Goal: Task Accomplishment & Management: Manage account settings

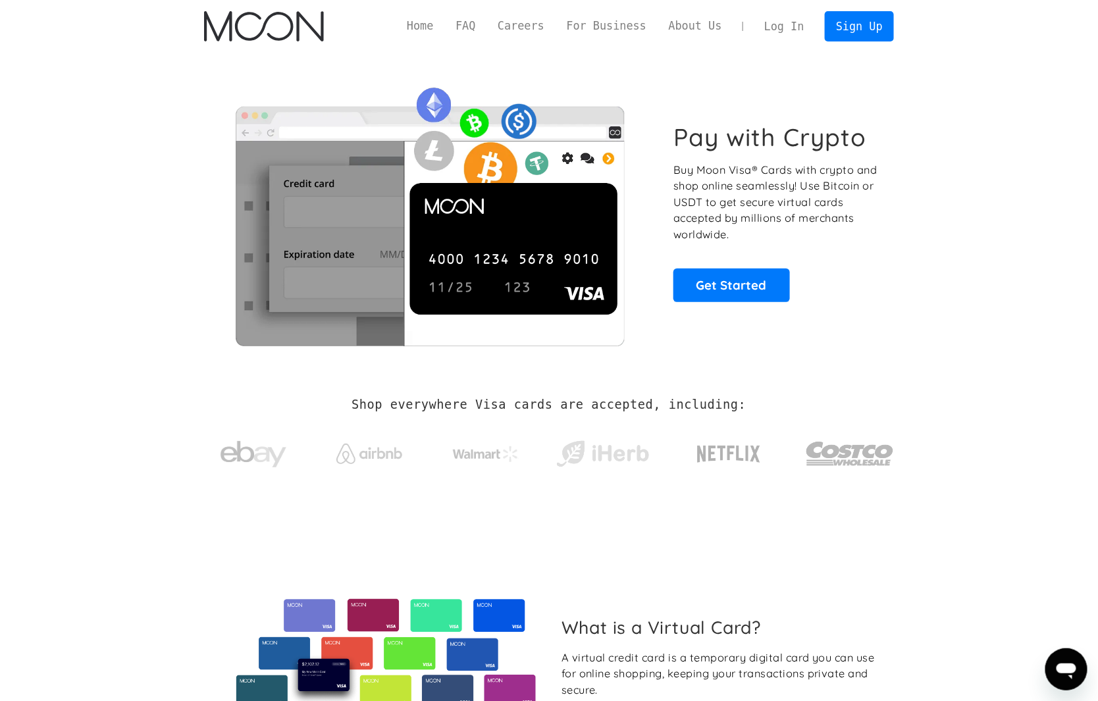
click at [776, 25] on link "Log In" at bounding box center [784, 26] width 62 height 29
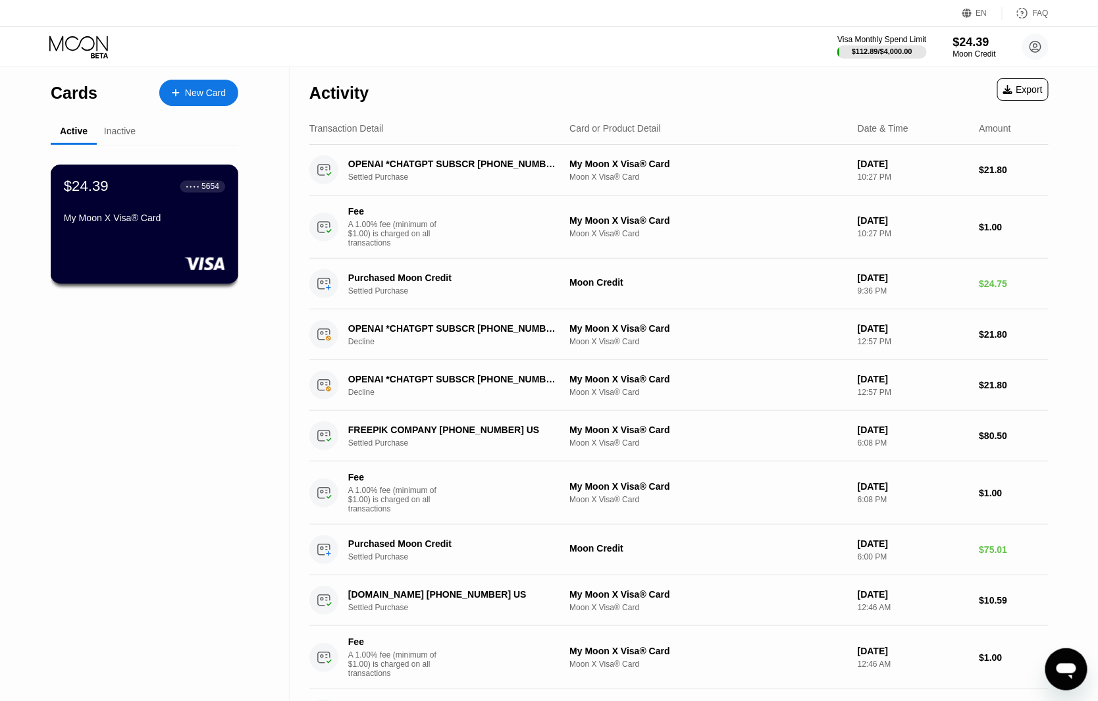
click at [101, 194] on div "$24.39" at bounding box center [86, 186] width 45 height 17
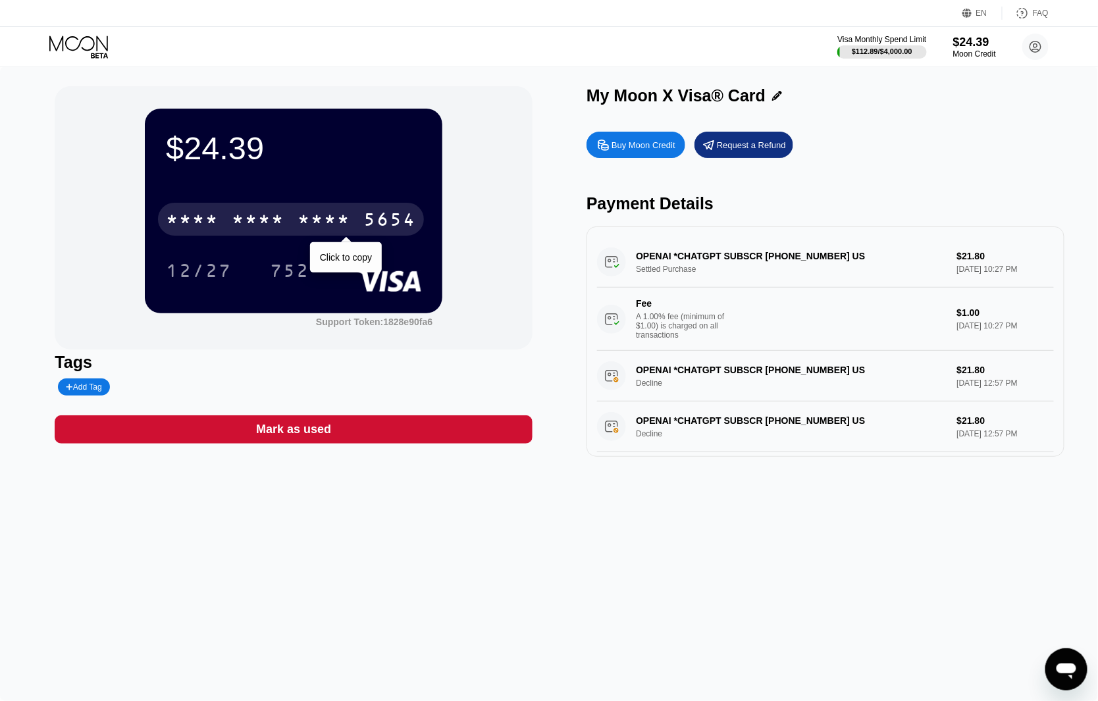
click at [388, 218] on div "5654" at bounding box center [390, 221] width 53 height 21
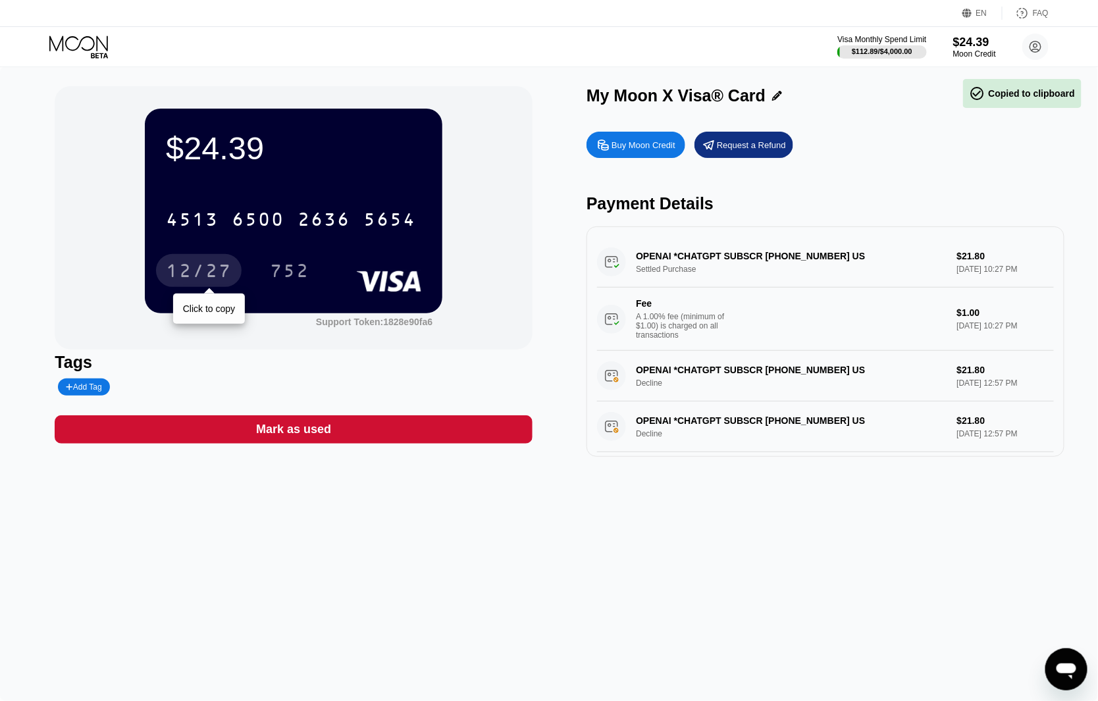
click at [187, 265] on div "12/27" at bounding box center [199, 272] width 66 height 21
click at [281, 266] on div "752" at bounding box center [290, 272] width 40 height 21
